Goal: Find specific fact: Find specific fact

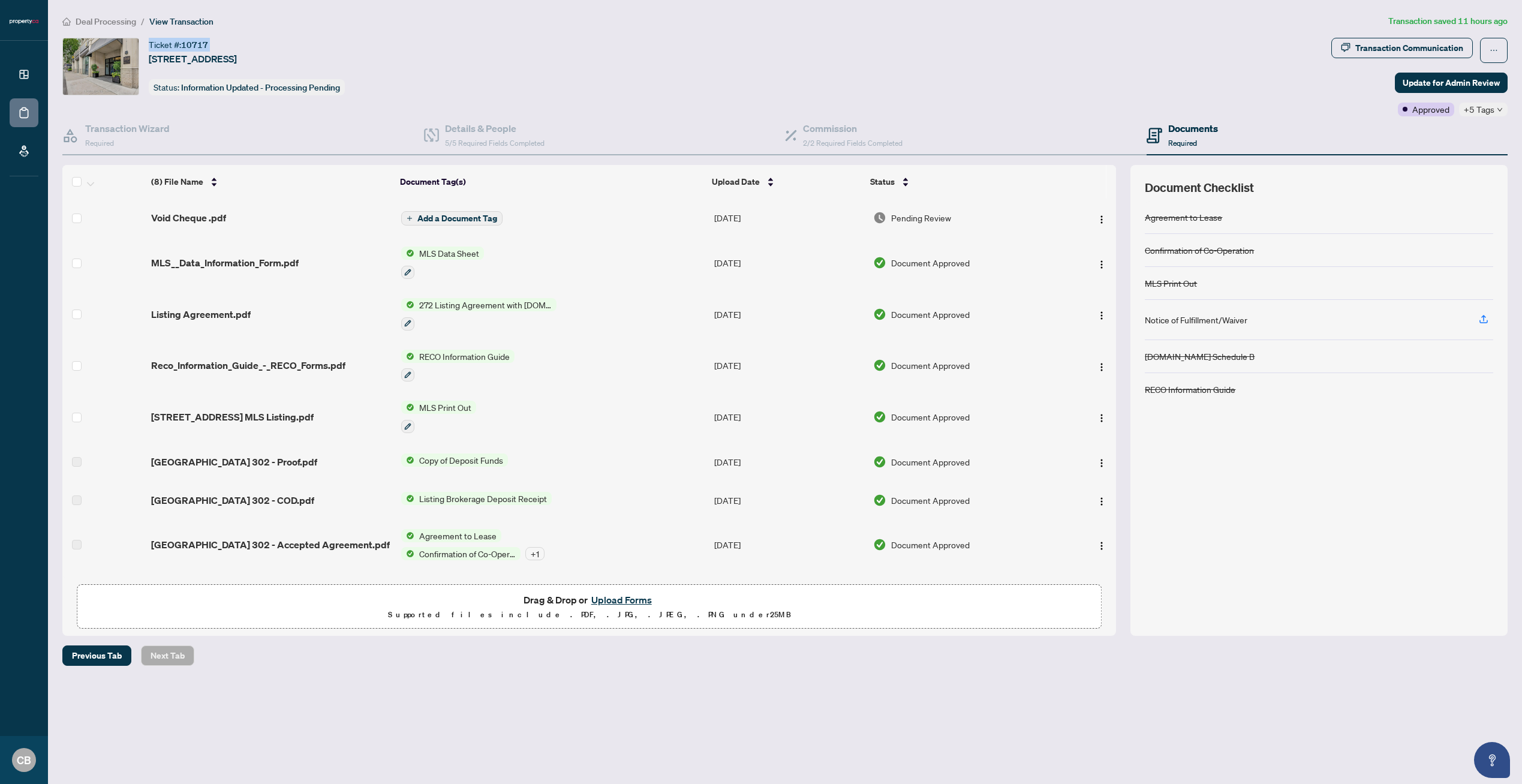
drag, startPoint x: 225, startPoint y: 40, endPoint x: 144, endPoint y: 41, distance: 81.0
click at [144, 41] on div "Ticket #: 10717 [STREET_ADDRESS] Status: Information Updated - Processing Pendi…" at bounding box center [694, 66] width 1264 height 58
copy div "Ticket #: 10717"
drag, startPoint x: 393, startPoint y: 53, endPoint x: 151, endPoint y: 55, distance: 242.0
click at [151, 55] on div "Ticket #: 10717 [STREET_ADDRESS] Status: Information Updated - Processing Pendi…" at bounding box center [694, 66] width 1264 height 58
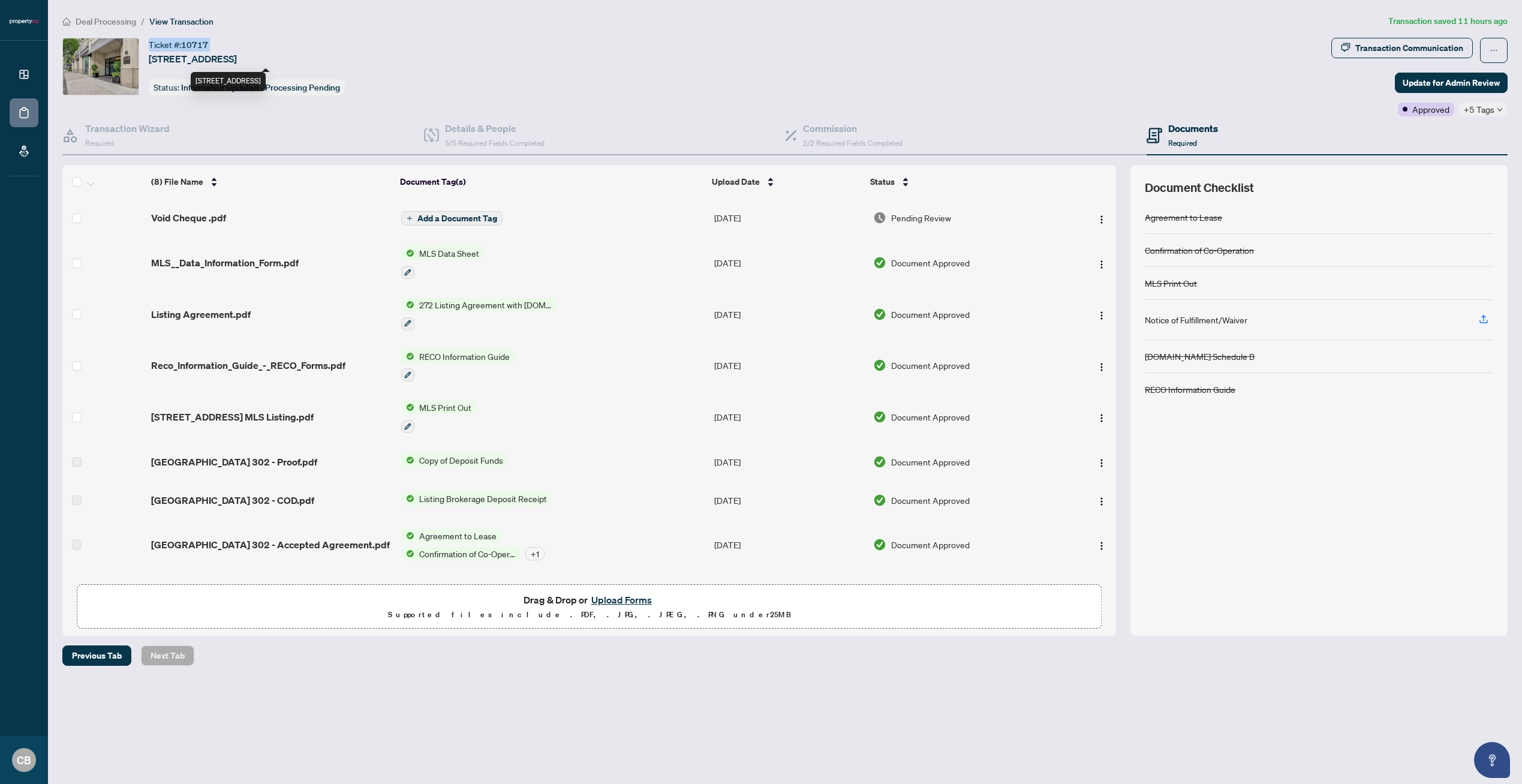
copy span "[STREET_ADDRESS]"
